Goal: Find specific page/section: Find specific page/section

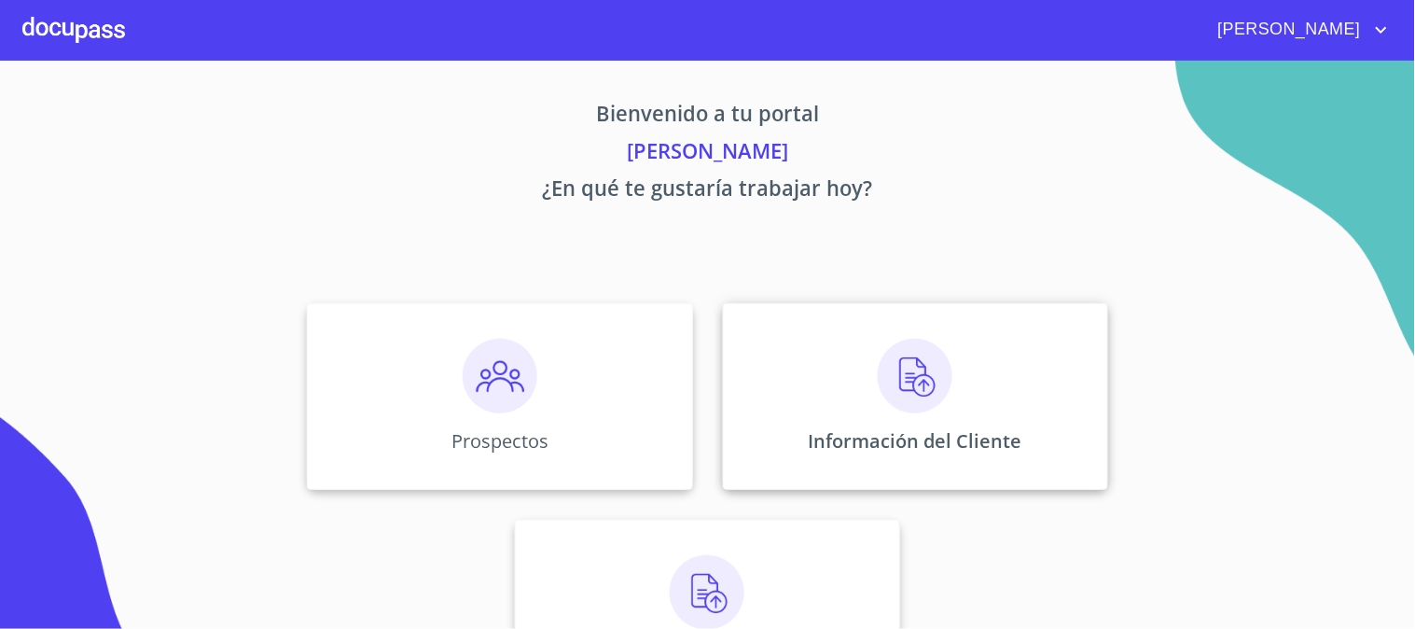
click at [854, 438] on p "Información del Cliente" at bounding box center [916, 440] width 214 height 25
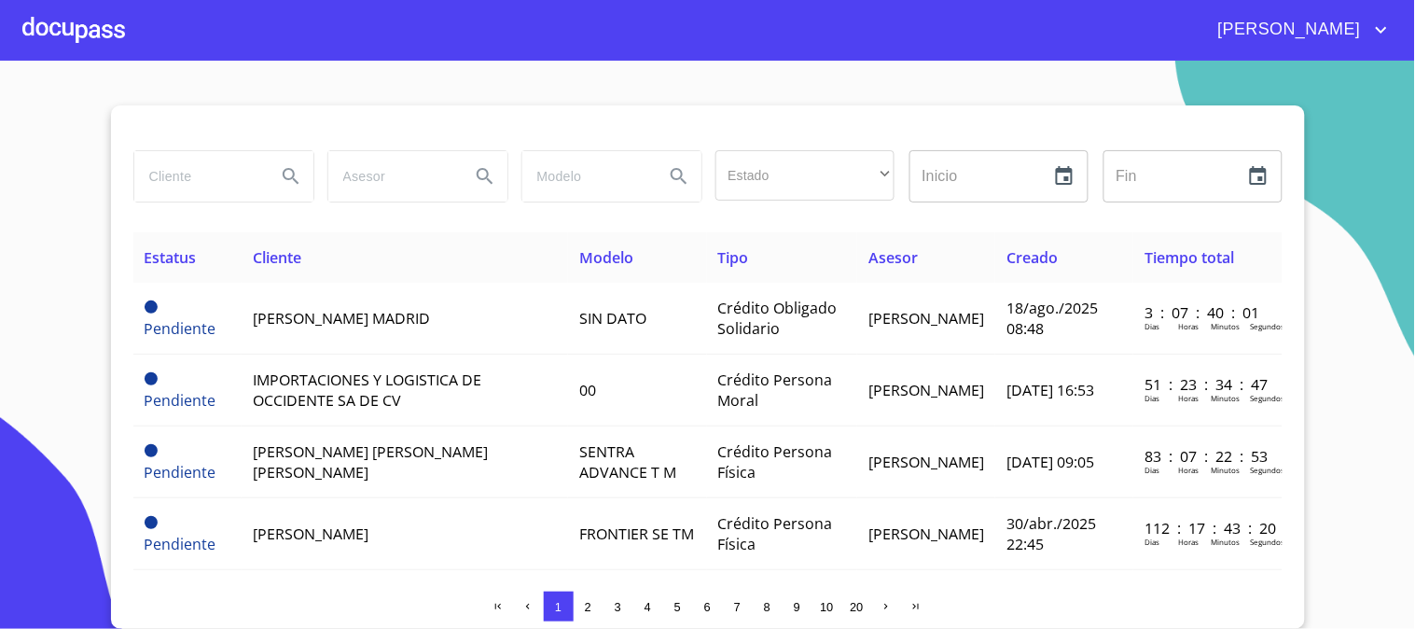
drag, startPoint x: 211, startPoint y: 118, endPoint x: 239, endPoint y: 160, distance: 50.4
click at [220, 124] on div at bounding box center [707, 127] width 1149 height 45
drag, startPoint x: 239, startPoint y: 160, endPoint x: 248, endPoint y: 177, distance: 19.2
click at [247, 160] on input "search" at bounding box center [197, 176] width 127 height 50
click at [247, 184] on input "search" at bounding box center [197, 176] width 127 height 50
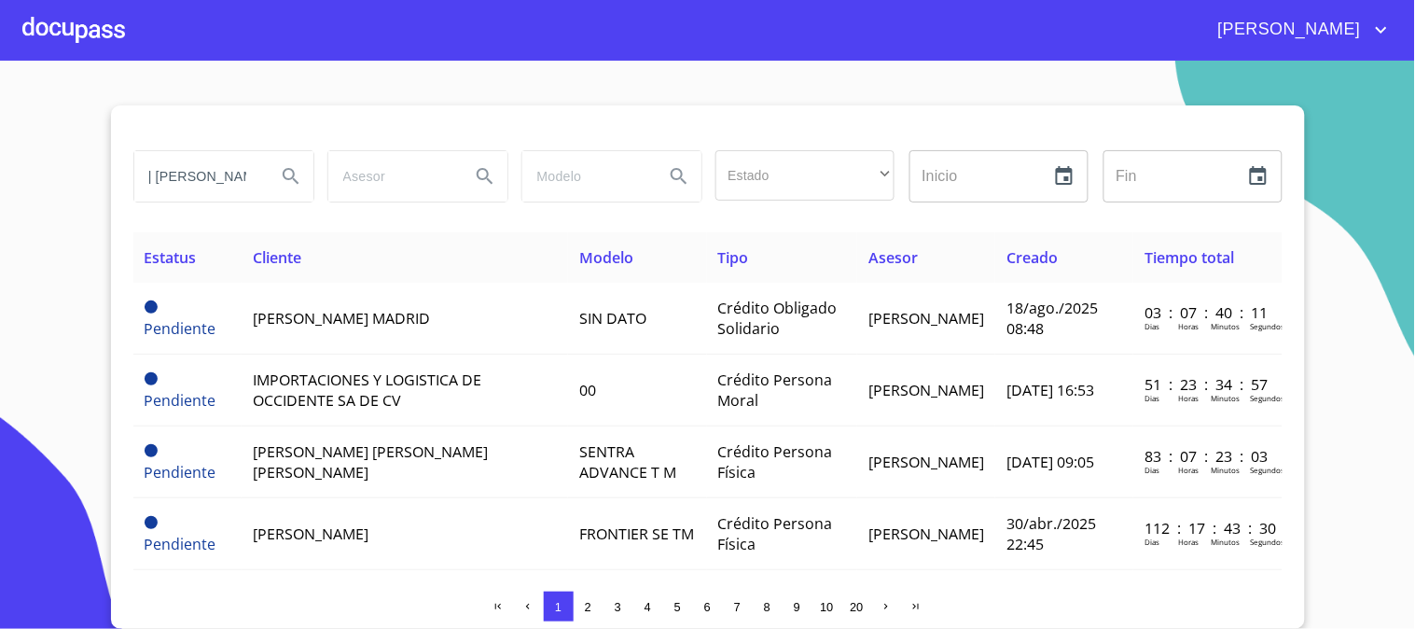
scroll to position [0, 126]
type input "[PERSON_NAME] [PERSON_NAME] [PERSON_NAME]"
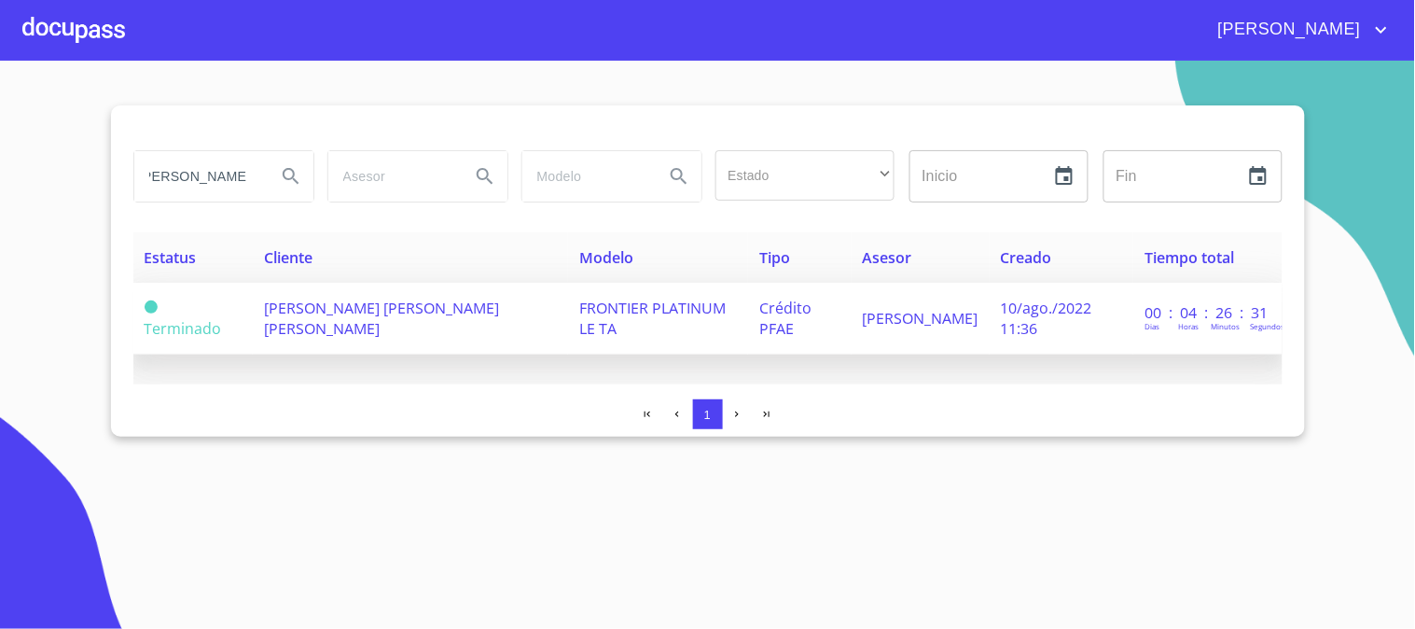
scroll to position [0, 0]
click at [454, 315] on span "[PERSON_NAME] [PERSON_NAME] [PERSON_NAME]" at bounding box center [381, 318] width 235 height 41
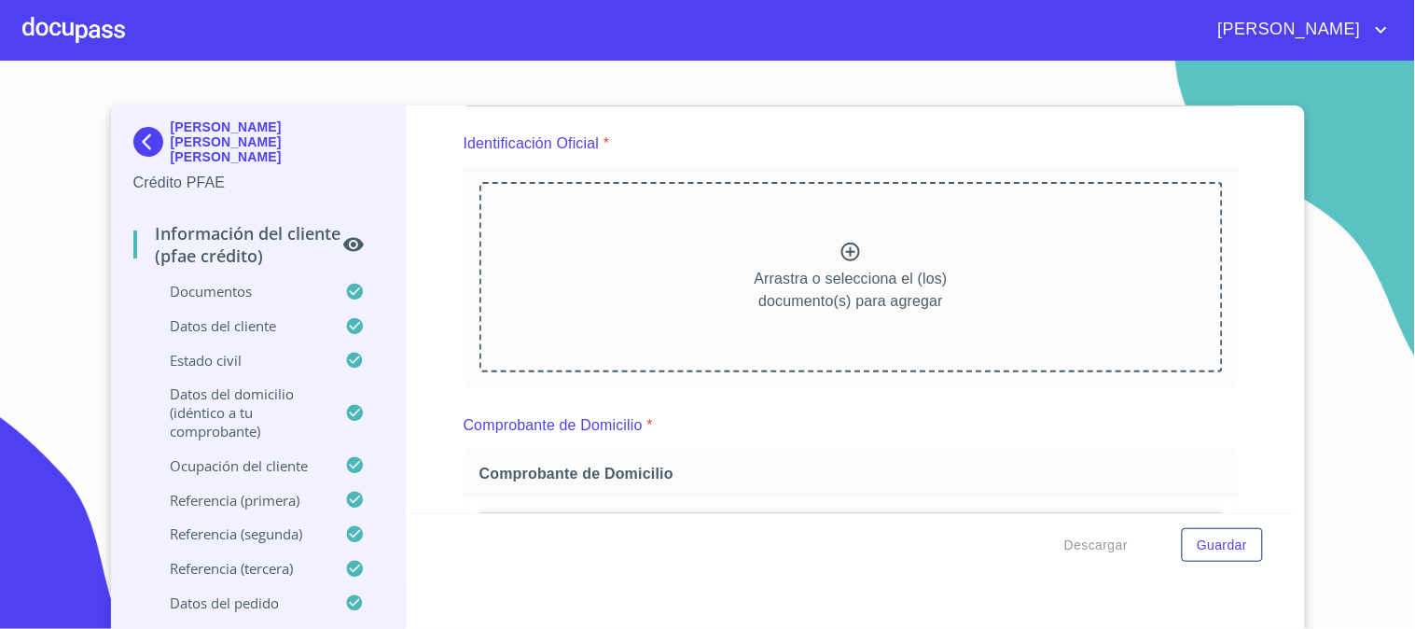
scroll to position [207, 0]
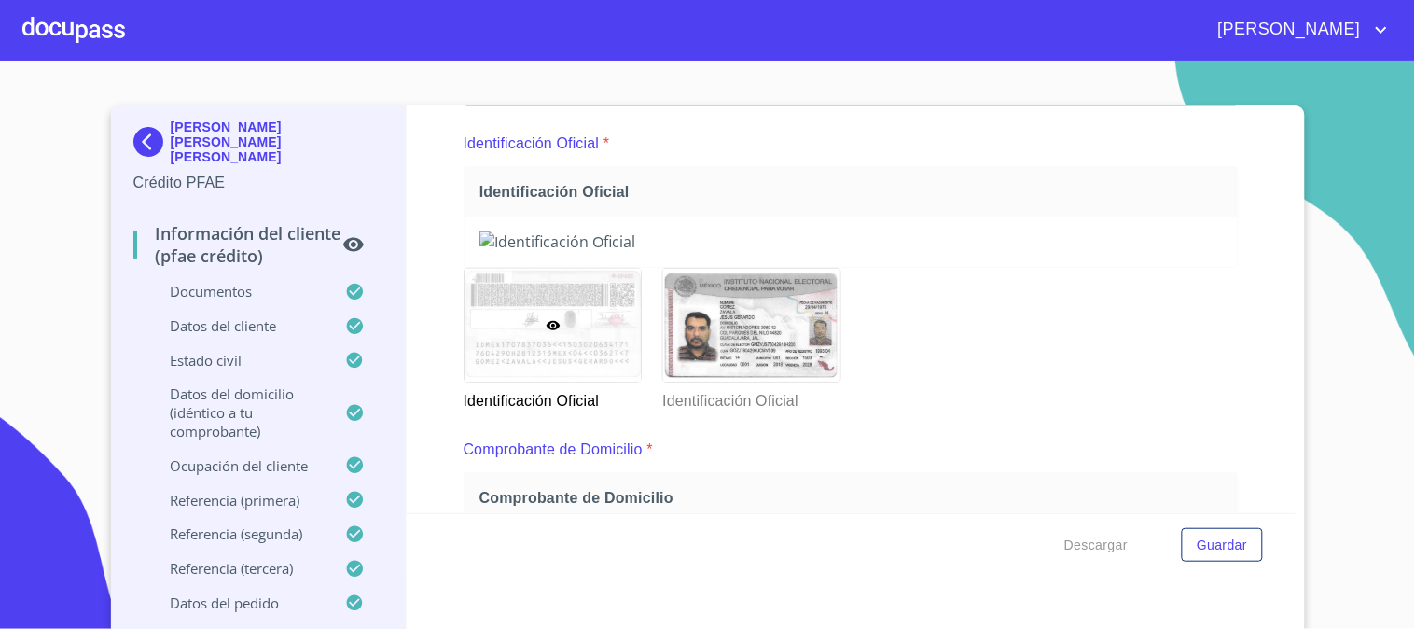
click at [0, 0] on div at bounding box center [0, 0] width 0 height 0
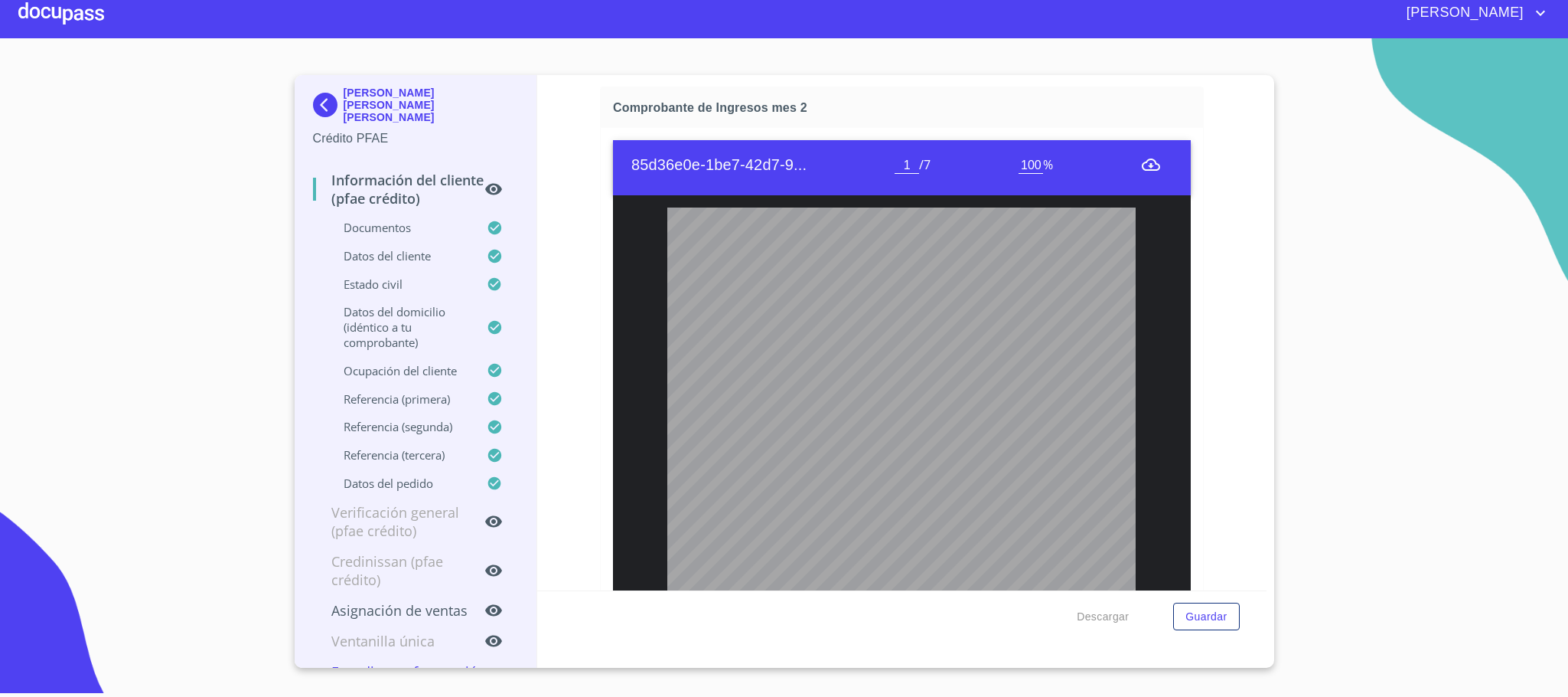
scroll to position [1053, 0]
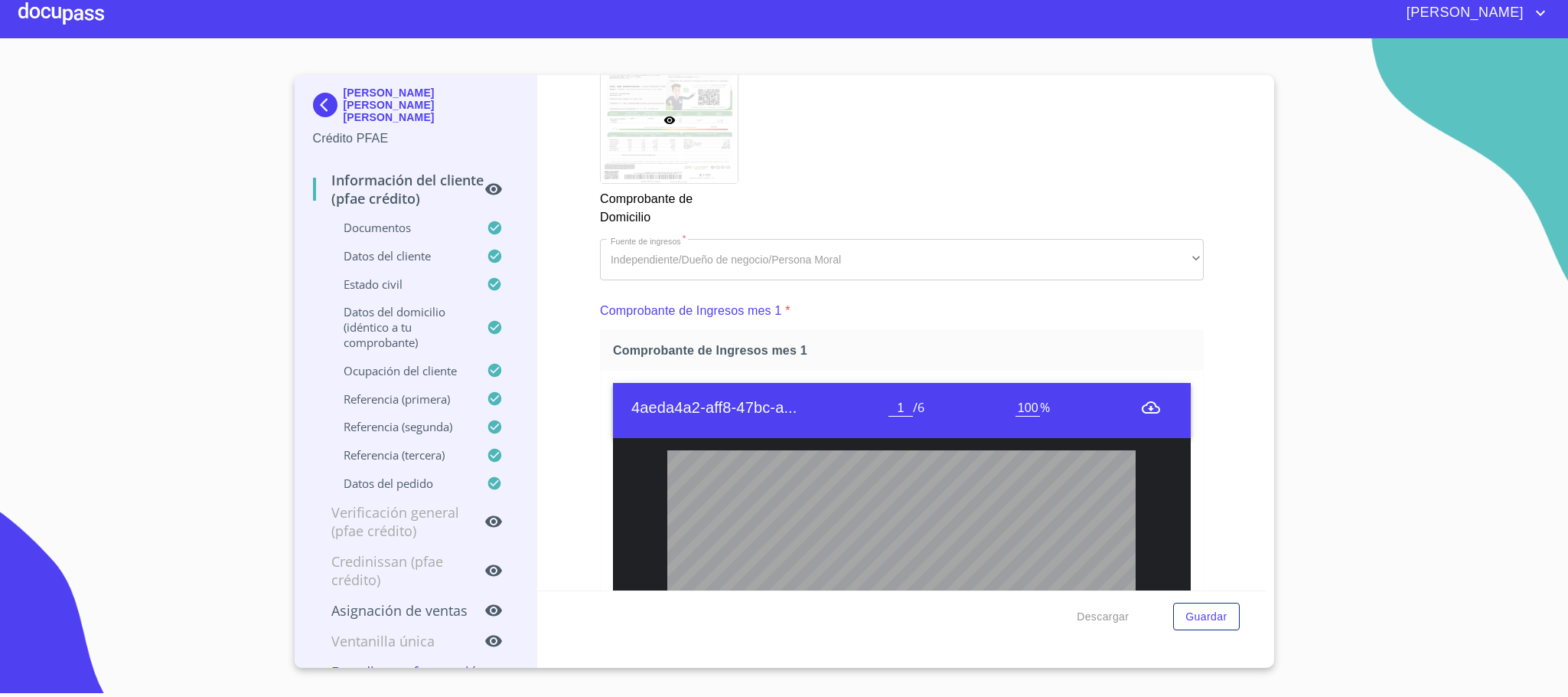
click at [37, 18] on div at bounding box center [61, 13] width 85 height 49
